Goal: Information Seeking & Learning: Find specific fact

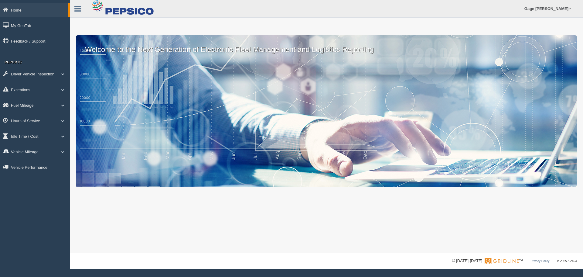
click at [23, 151] on link "Vehicle Mileage" at bounding box center [35, 152] width 70 height 14
click at [34, 168] on link "Vehicle Mileage" at bounding box center [39, 165] width 57 height 11
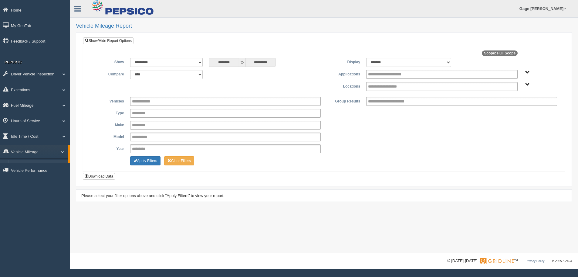
click at [378, 101] on input "**********" at bounding box center [394, 101] width 53 height 8
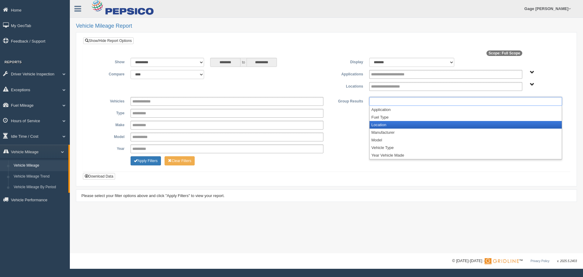
click at [380, 126] on li "Location" at bounding box center [465, 125] width 192 height 8
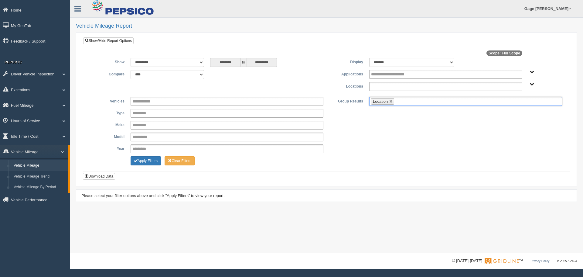
click at [378, 85] on input "text" at bounding box center [392, 87] width 42 height 8
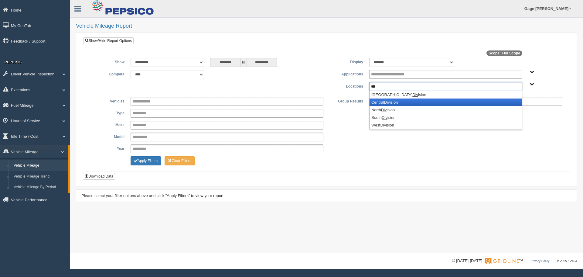
type input "***"
click at [383, 101] on li "Central Div ision" at bounding box center [445, 102] width 152 height 8
type input "***"
click at [384, 103] on em "Div" at bounding box center [384, 102] width 6 height 5
type input "***"
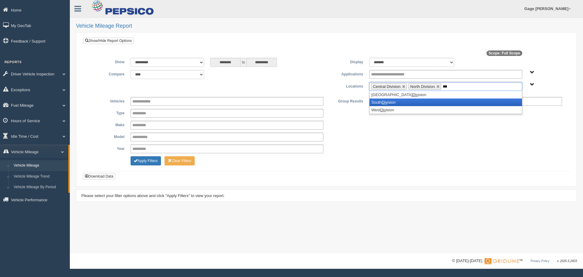
click at [384, 103] on em "Div" at bounding box center [385, 102] width 6 height 5
type input "***"
click at [384, 103] on em "Div" at bounding box center [383, 102] width 6 height 5
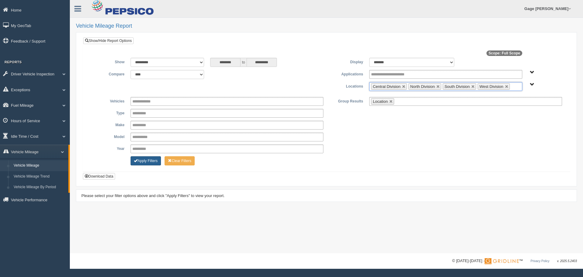
click at [143, 159] on button "Apply Filters" at bounding box center [146, 160] width 30 height 9
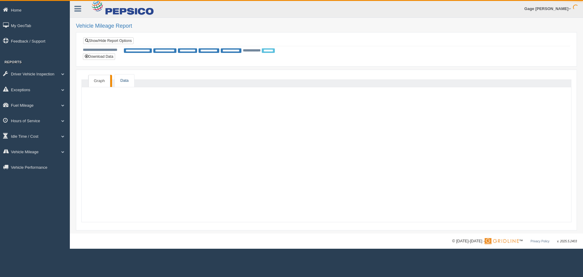
click at [128, 80] on link "Data" at bounding box center [124, 80] width 19 height 12
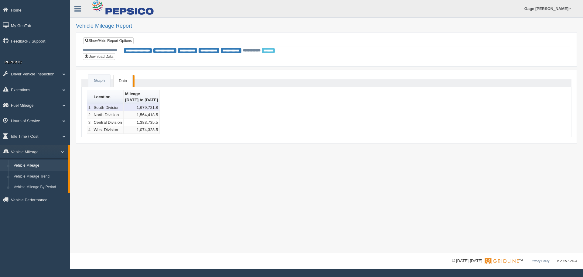
drag, startPoint x: 151, startPoint y: 109, endPoint x: 171, endPoint y: 108, distance: 20.0
click at [160, 108] on td "1,679,721.8" at bounding box center [142, 108] width 36 height 8
drag, startPoint x: 149, startPoint y: 113, endPoint x: 171, endPoint y: 114, distance: 22.5
click at [160, 114] on td "1,564,418.5" at bounding box center [142, 115] width 36 height 8
copy td "1,564,418.5"
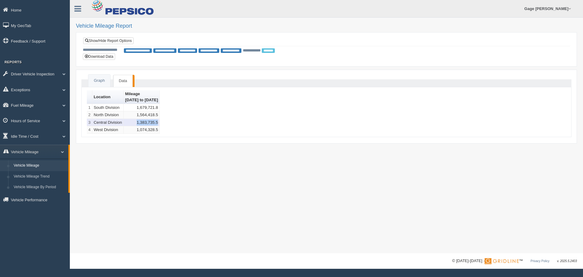
drag, startPoint x: 151, startPoint y: 123, endPoint x: 172, endPoint y: 124, distance: 20.7
click at [160, 124] on td "1,383,735.5" at bounding box center [142, 123] width 36 height 8
copy td "1,383,735.5"
drag, startPoint x: 147, startPoint y: 128, endPoint x: 172, endPoint y: 130, distance: 25.0
click at [160, 130] on td "1,074,328.5" at bounding box center [142, 130] width 36 height 8
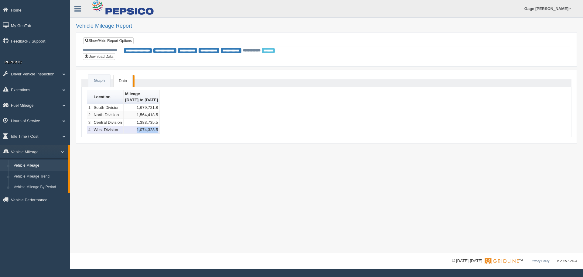
copy td "1,074,328.5"
